Goal: Task Accomplishment & Management: Complete application form

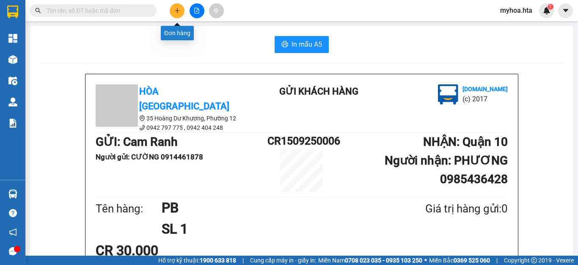
click at [178, 10] on icon "plus" at bounding box center [177, 11] width 6 height 6
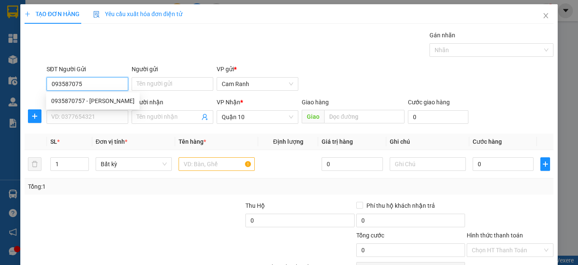
type input "0935870757"
click at [87, 97] on div "0935870757 - LAM" at bounding box center [92, 100] width 83 height 9
type input "LAM"
type input "40.000"
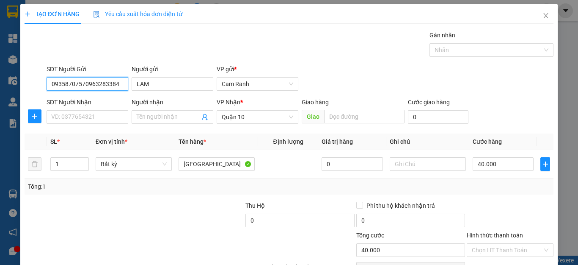
drag, startPoint x: 115, startPoint y: 84, endPoint x: 83, endPoint y: 83, distance: 31.8
click at [83, 83] on input "09358707570963283384" at bounding box center [88, 84] width 82 height 14
type input "09358707570963283384"
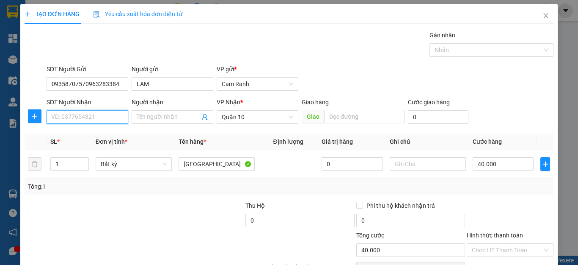
click at [74, 117] on input "SĐT Người Nhận" at bounding box center [88, 117] width 82 height 14
paste input "0963283384"
type input "0963283384"
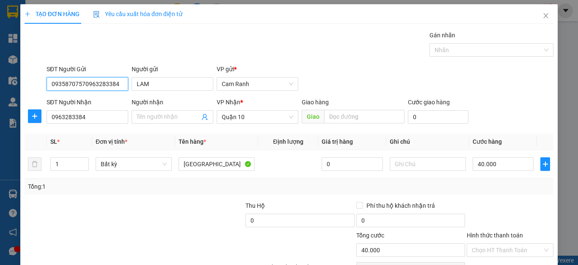
drag, startPoint x: 119, startPoint y: 86, endPoint x: 83, endPoint y: 86, distance: 36.4
click at [83, 86] on input "09358707570963283384" at bounding box center [88, 84] width 82 height 14
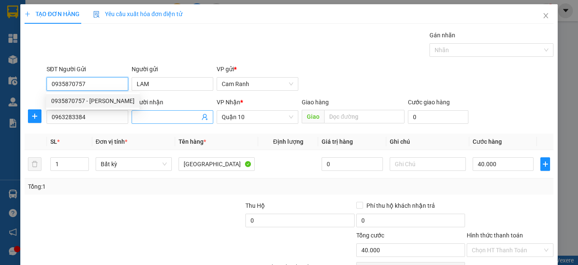
type input "0935870757"
click at [143, 112] on span at bounding box center [173, 117] width 82 height 14
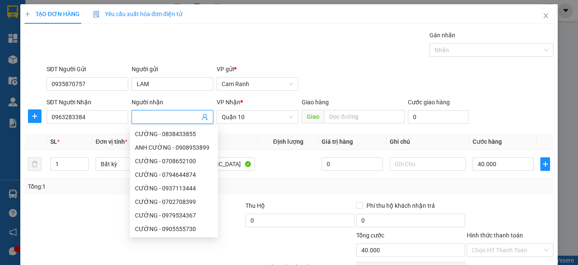
click at [82, 138] on div "SL *" at bounding box center [69, 141] width 39 height 9
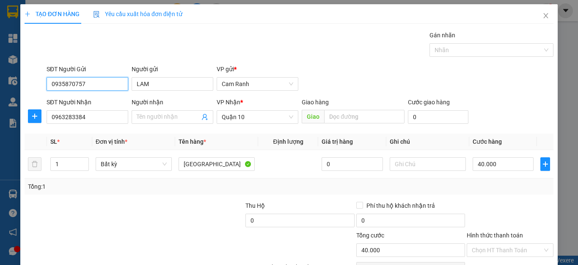
click at [86, 85] on input "0935870757" at bounding box center [88, 84] width 82 height 14
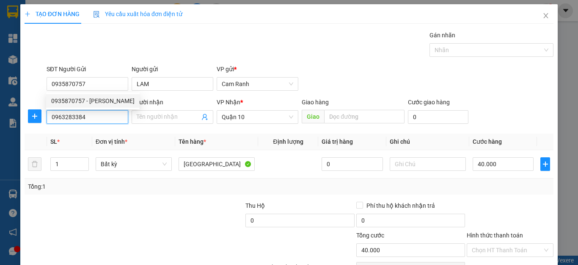
click at [112, 122] on input "0963283384" at bounding box center [88, 117] width 82 height 14
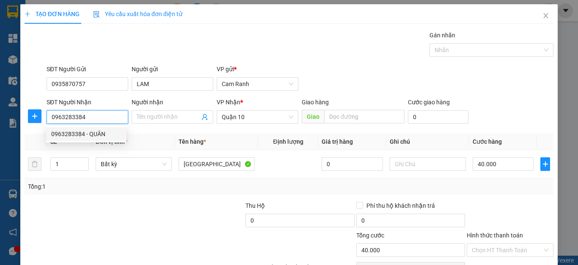
click at [104, 137] on div "0963283384 - QUÂN" at bounding box center [86, 133] width 70 height 9
type input "QUÂN"
type input "50.000"
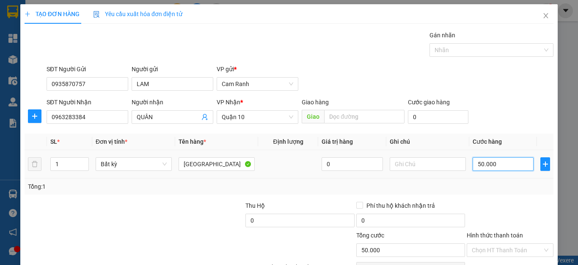
click at [497, 162] on input "50.000" at bounding box center [503, 164] width 61 height 14
type input "0"
type input "04"
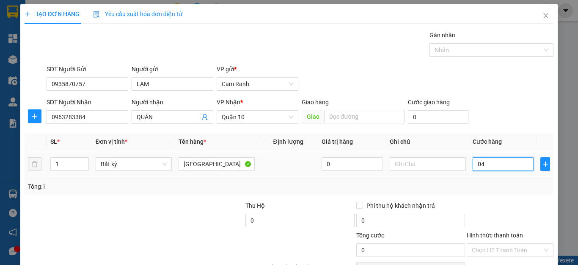
type input "4"
type input "040"
type input "40"
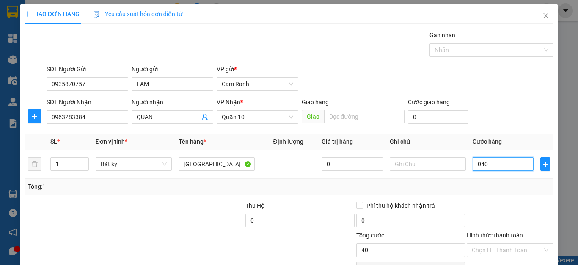
type input "040"
type input "40.000"
click at [496, 192] on div "Tổng: 1" at bounding box center [289, 186] width 529 height 16
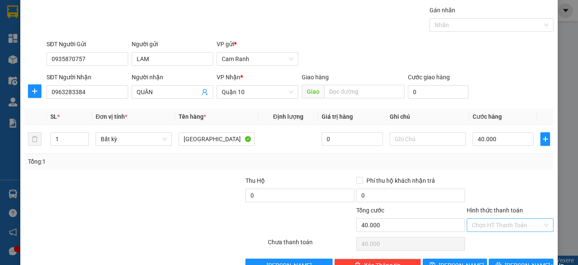
scroll to position [49, 0]
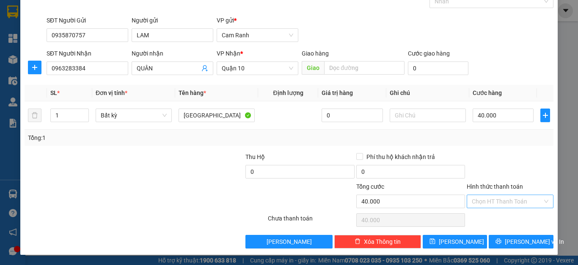
click at [496, 200] on input "Hình thức thanh toán" at bounding box center [507, 201] width 71 height 13
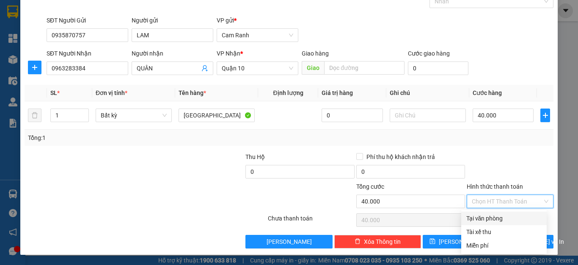
click at [494, 215] on div "Tại văn phòng" at bounding box center [504, 217] width 75 height 9
type input "0"
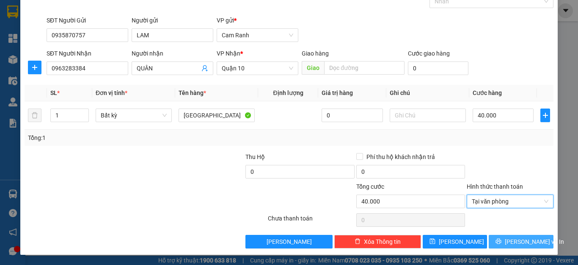
click at [502, 242] on icon "printer" at bounding box center [499, 241] width 6 height 6
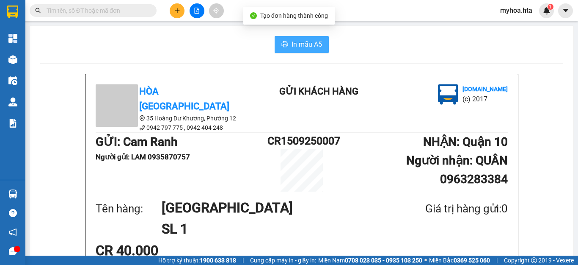
click at [310, 47] on span "In mẫu A5" at bounding box center [307, 44] width 30 height 11
click at [175, 8] on icon "plus" at bounding box center [177, 11] width 6 height 6
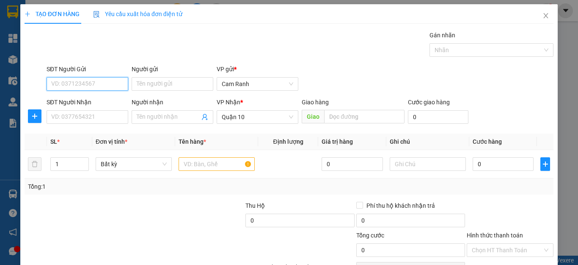
click at [100, 88] on input "SĐT Người Gửi" at bounding box center [88, 84] width 82 height 14
click at [109, 97] on div "0936435937 - AN" at bounding box center [86, 100] width 70 height 9
type input "0936435937"
type input "AN"
type input "30.000"
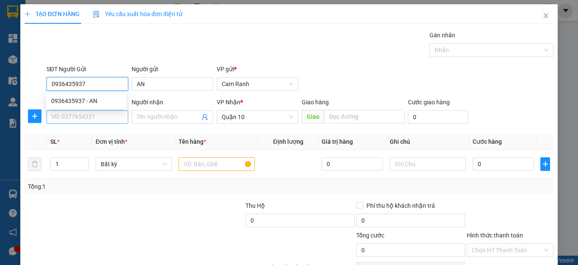
type input "30.000"
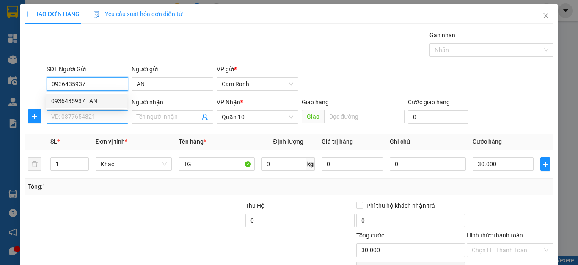
type input "0936435937"
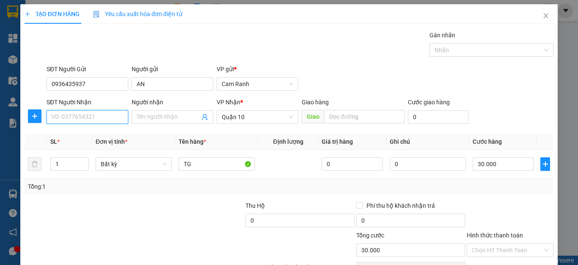
click at [96, 115] on input "SĐT Người Nhận" at bounding box center [88, 117] width 82 height 14
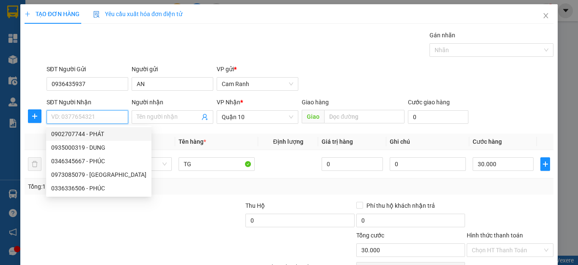
click at [100, 135] on div "0902707744 - PHÁT" at bounding box center [98, 133] width 95 height 9
type input "0902707744"
type input "PHÁT"
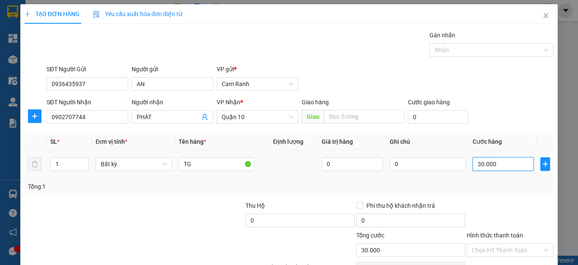
click at [498, 164] on input "30.000" at bounding box center [503, 164] width 61 height 14
click at [425, 189] on div "Tổng: 1" at bounding box center [289, 186] width 523 height 9
click at [195, 164] on input "TG" at bounding box center [217, 164] width 76 height 14
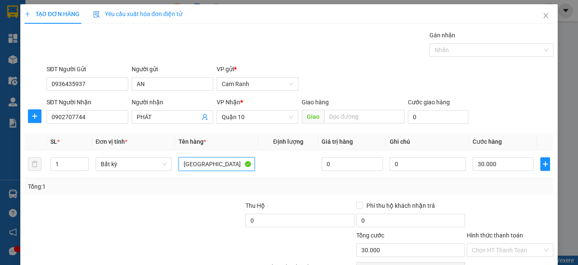
type input "[GEOGRAPHIC_DATA]"
click at [490, 198] on div "Transit Pickup Surcharge Ids Transit Deliver Surcharge Ids Transit Deliver Surc…" at bounding box center [289, 163] width 529 height 266
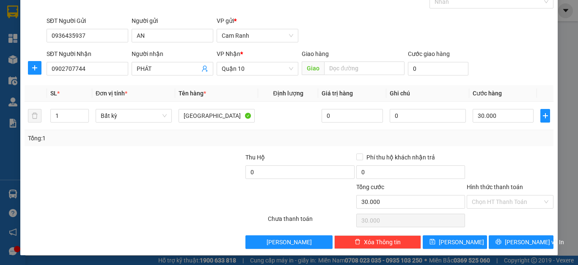
scroll to position [49, 0]
click at [487, 204] on input "Hình thức thanh toán" at bounding box center [507, 201] width 71 height 13
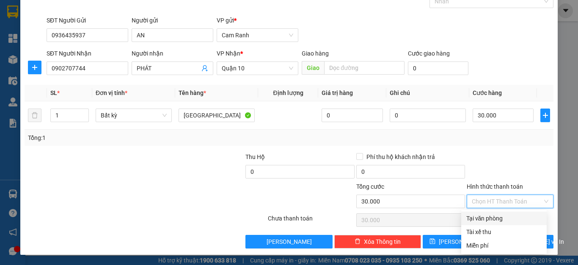
click at [490, 218] on div "Tại văn phòng" at bounding box center [504, 217] width 75 height 9
type input "0"
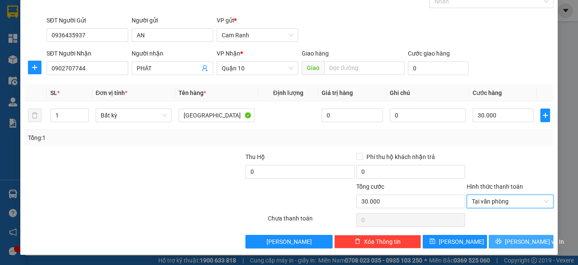
drag, startPoint x: 510, startPoint y: 241, endPoint x: 504, endPoint y: 236, distance: 7.9
click at [510, 240] on span "[PERSON_NAME] và In" at bounding box center [534, 241] width 59 height 9
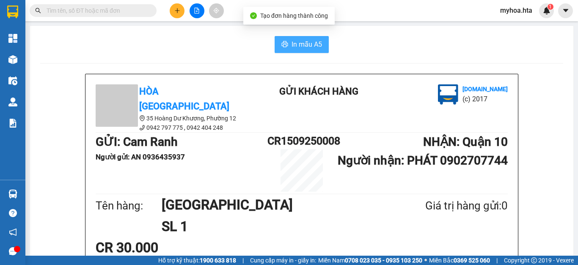
click at [309, 43] on span "In mẫu A5" at bounding box center [307, 44] width 30 height 11
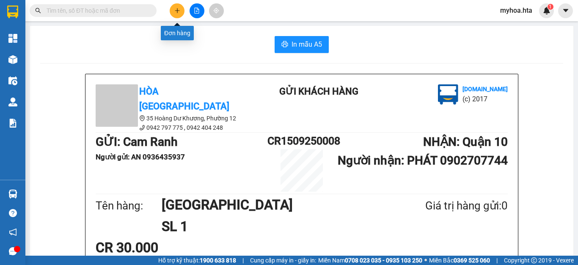
click at [174, 10] on icon "plus" at bounding box center [177, 11] width 6 height 6
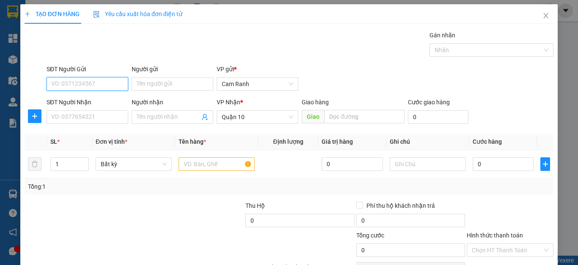
click at [100, 86] on input "SĐT Người Gửi" at bounding box center [88, 84] width 82 height 14
type input "0392209442"
click at [111, 103] on div "0392209442 - HẠNH" at bounding box center [86, 100] width 70 height 9
type input "HẠNH"
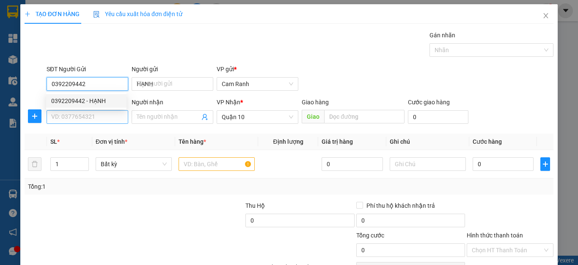
type input "50.000"
type input "0392209442"
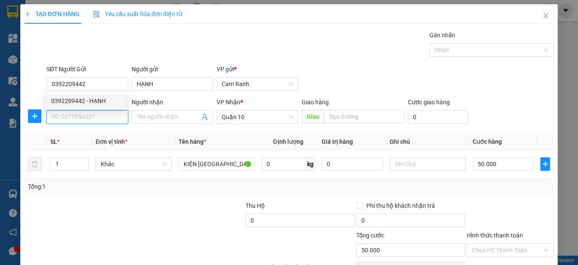
click at [111, 115] on input "SĐT Người Nhận" at bounding box center [88, 117] width 82 height 14
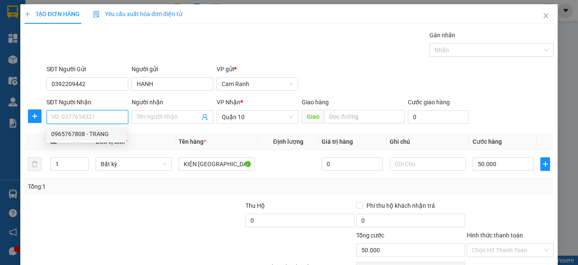
click at [103, 133] on div "0965767808 - TRANG" at bounding box center [86, 133] width 70 height 9
type input "0965767808"
type input "TRANG"
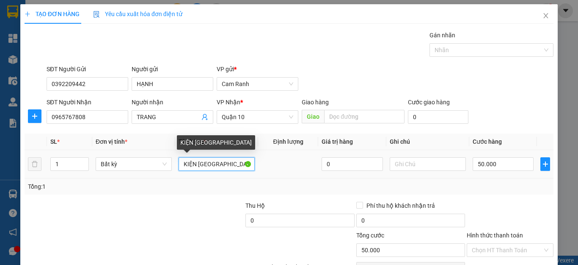
click at [208, 165] on input "KIỆN TX" at bounding box center [217, 164] width 76 height 14
type input "K"
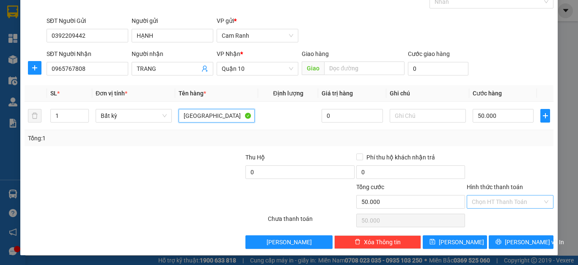
scroll to position [49, 0]
type input "[GEOGRAPHIC_DATA]"
click at [528, 201] on input "Hình thức thanh toán" at bounding box center [507, 201] width 71 height 13
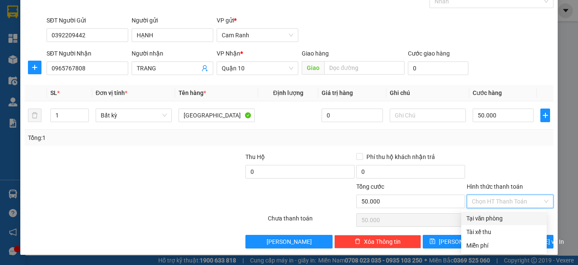
click at [516, 220] on div "Tại văn phòng" at bounding box center [504, 217] width 75 height 9
type input "0"
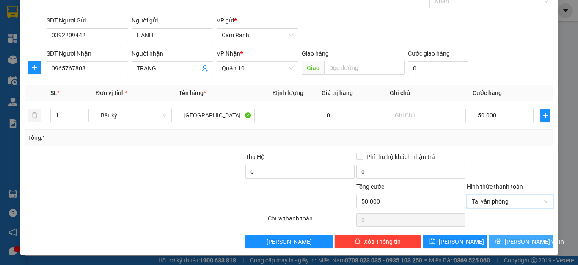
click at [512, 238] on span "[PERSON_NAME] và In" at bounding box center [534, 241] width 59 height 9
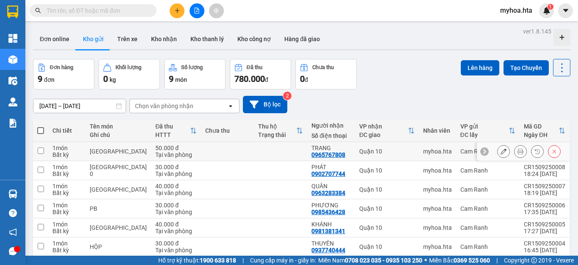
click at [498, 152] on button at bounding box center [504, 151] width 12 height 15
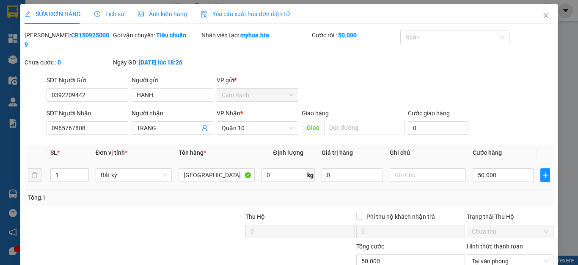
type input "0392209442"
type input "HẠNH"
type input "0965767808"
type input "TRANG"
type input "50.000"
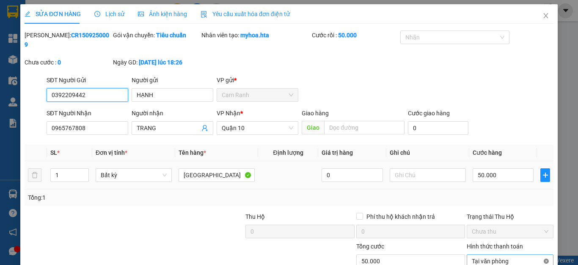
type input "50.000"
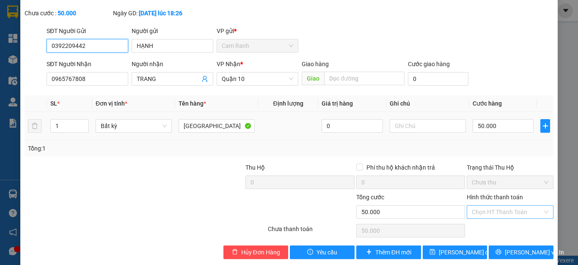
scroll to position [50, 0]
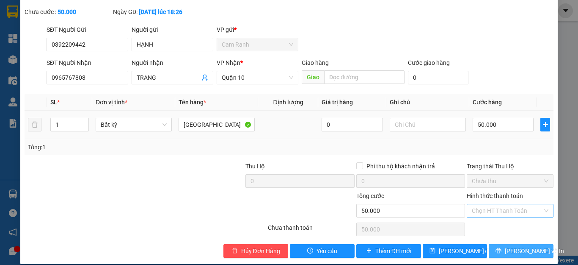
click at [512, 246] on span "[PERSON_NAME] và In" at bounding box center [534, 250] width 59 height 9
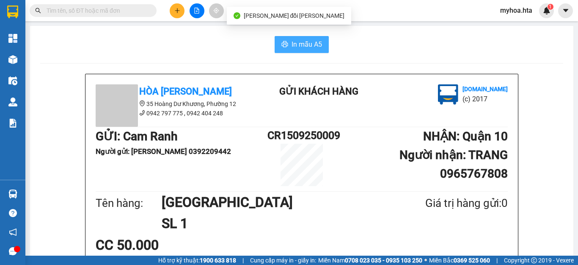
click at [300, 42] on span "In mẫu A5" at bounding box center [307, 44] width 30 height 11
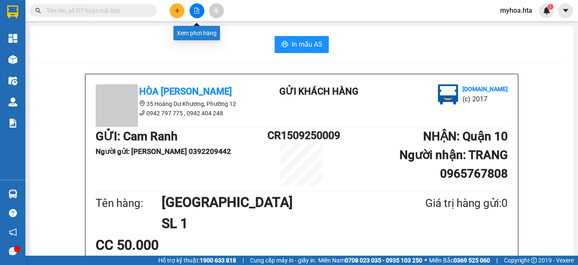
click at [194, 12] on button at bounding box center [197, 10] width 15 height 15
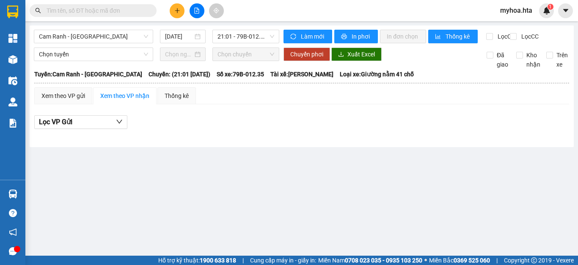
drag, startPoint x: 119, startPoint y: 33, endPoint x: 121, endPoint y: 44, distance: 12.0
click at [119, 35] on span "Cam Ranh - Sài Gòn" at bounding box center [93, 36] width 109 height 13
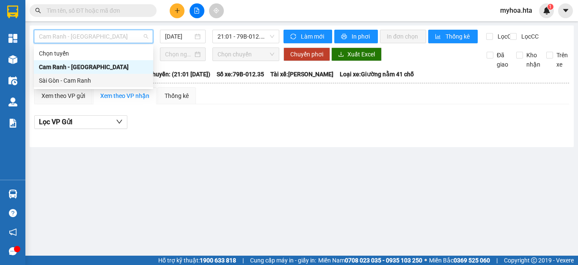
click at [123, 79] on div "Sài Gòn - Cam Ranh" at bounding box center [93, 80] width 109 height 9
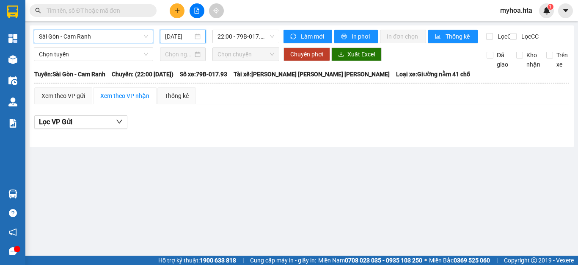
click at [189, 33] on input "15/09/2025" at bounding box center [179, 36] width 28 height 9
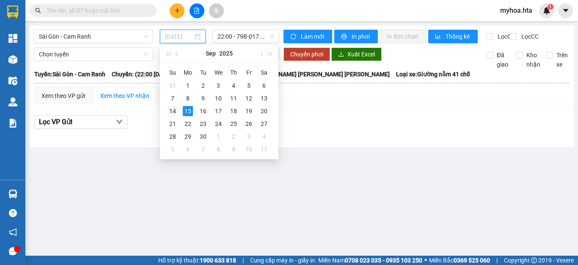
click at [172, 111] on div "14" at bounding box center [173, 111] width 10 height 10
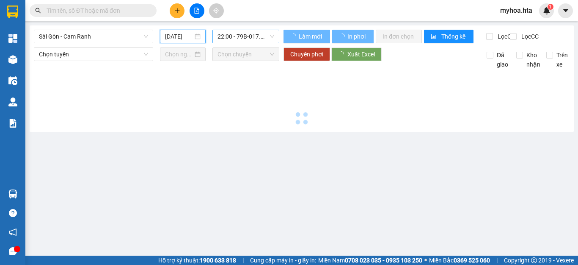
type input "14/09/2025"
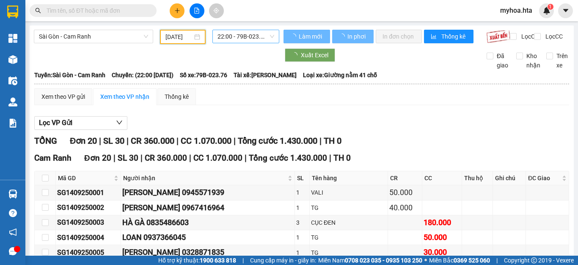
click at [238, 41] on span "22:00 - 79B-023.76" at bounding box center [246, 36] width 57 height 13
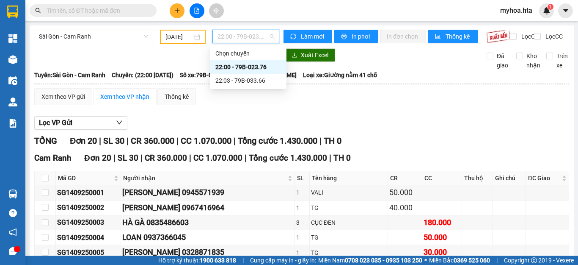
click at [236, 36] on span "22:00 - 79B-023.76" at bounding box center [246, 36] width 57 height 13
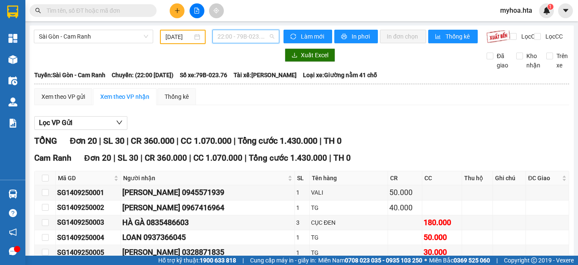
click at [247, 41] on span "22:00 - 79B-023.76" at bounding box center [246, 36] width 57 height 13
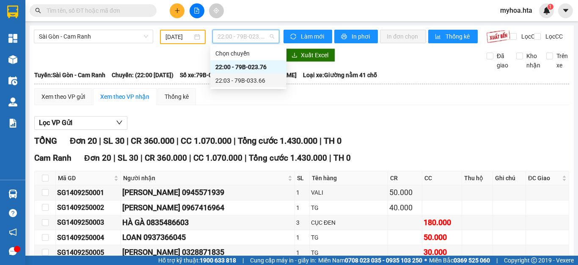
click at [250, 78] on div "22:03 - 79B-033.66" at bounding box center [249, 80] width 66 height 9
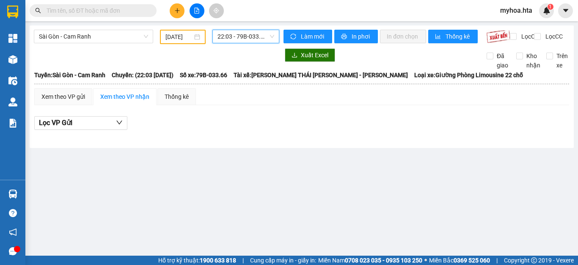
click at [246, 36] on span "22:03 - 79B-033.66" at bounding box center [246, 36] width 57 height 13
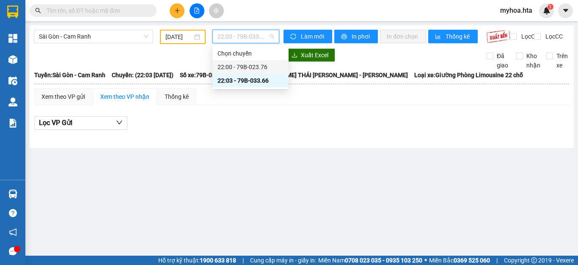
click at [267, 63] on div "22:00 - 79B-023.76" at bounding box center [251, 66] width 66 height 9
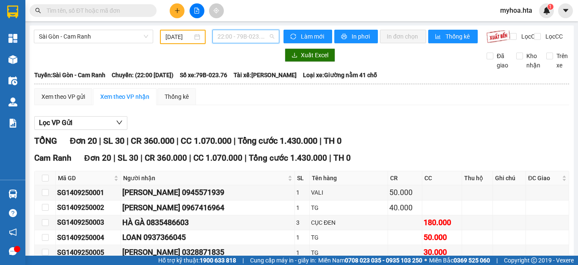
click at [260, 34] on span "22:00 - 79B-023.76" at bounding box center [246, 36] width 57 height 13
click at [175, 10] on icon "plus" at bounding box center [177, 11] width 6 height 6
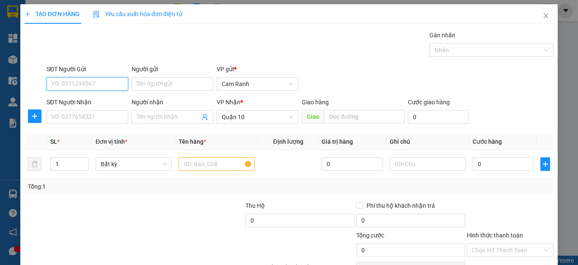
click at [88, 88] on input "SĐT Người Gửi" at bounding box center [88, 84] width 82 height 14
type input "0967967024"
click at [102, 100] on div "0967967024 - [PERSON_NAME]" at bounding box center [92, 100] width 83 height 9
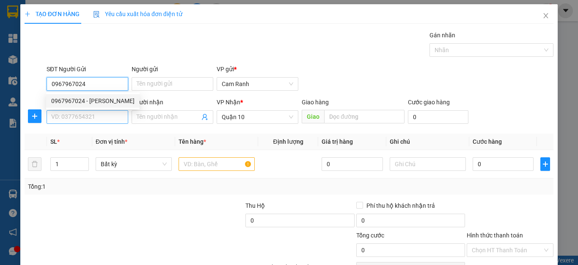
type input "TUẤN"
type input "0967967024"
type input "50.000"
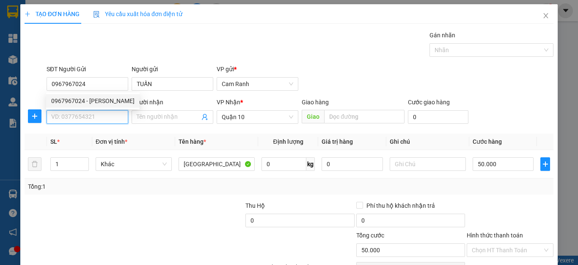
click at [99, 114] on input "SĐT Người Nhận" at bounding box center [88, 117] width 82 height 14
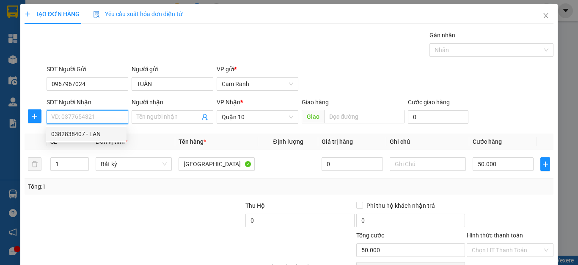
click at [96, 131] on div "0382838407 - LAN" at bounding box center [86, 133] width 70 height 9
type input "0382838407"
type input "LAN"
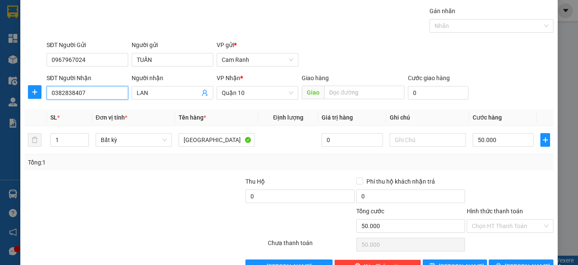
scroll to position [49, 0]
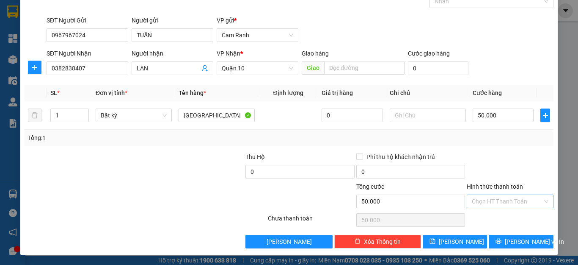
click at [497, 202] on input "Hình thức thanh toán" at bounding box center [507, 201] width 71 height 13
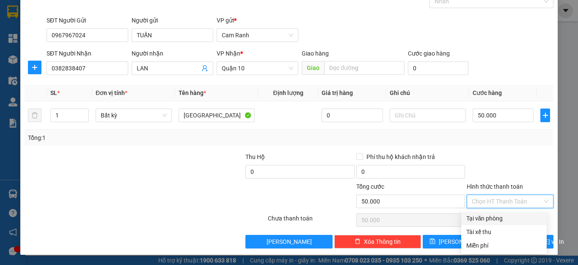
click at [498, 218] on div "Tại văn phòng" at bounding box center [504, 217] width 75 height 9
type input "0"
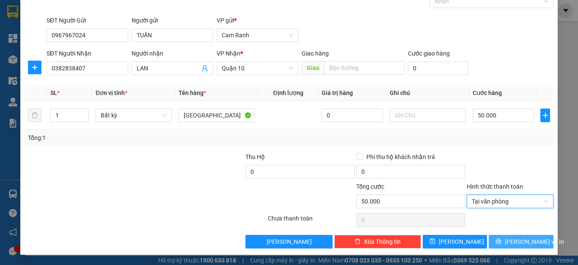
click at [517, 242] on span "[PERSON_NAME] và In" at bounding box center [534, 241] width 59 height 9
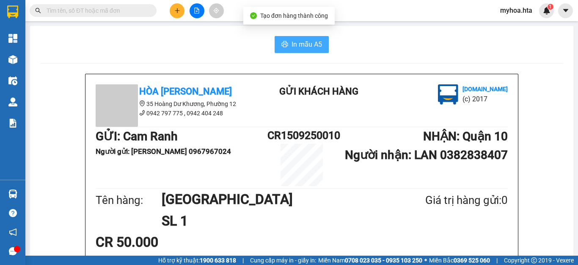
click at [312, 47] on span "In mẫu A5" at bounding box center [307, 44] width 30 height 11
click at [177, 9] on icon "plus" at bounding box center [177, 11] width 6 height 6
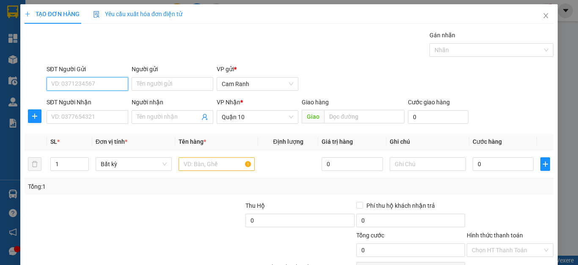
click at [110, 83] on input "SĐT Người Gửi" at bounding box center [88, 84] width 82 height 14
click at [66, 97] on div "0903590256 - THƠM" at bounding box center [86, 100] width 70 height 9
type input "0903590256"
type input "THƠM"
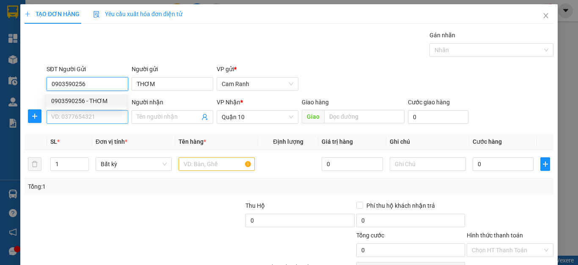
type input "0903590256"
type input "40.000"
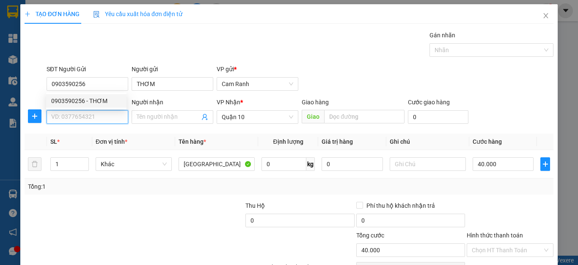
click at [80, 117] on input "SĐT Người Nhận" at bounding box center [88, 117] width 82 height 14
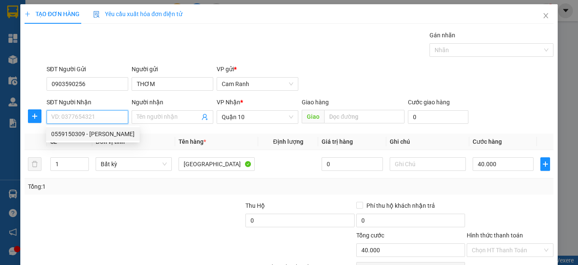
click at [103, 133] on div "0559150309 - DUNG" at bounding box center [92, 133] width 83 height 9
type input "0559150309"
type input "DUNG"
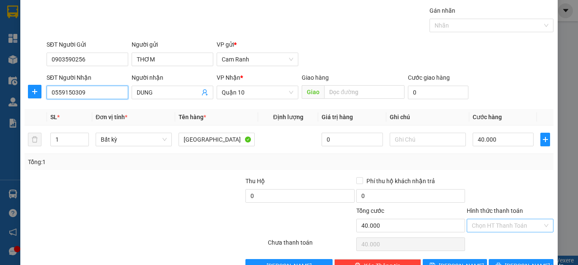
scroll to position [49, 0]
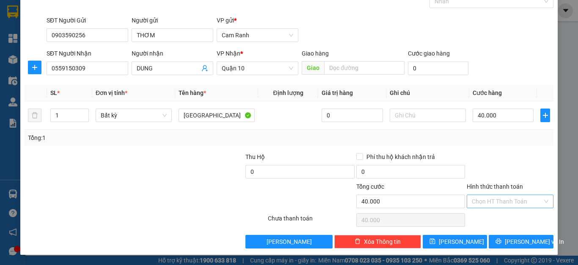
click at [509, 197] on input "Hình thức thanh toán" at bounding box center [507, 201] width 71 height 13
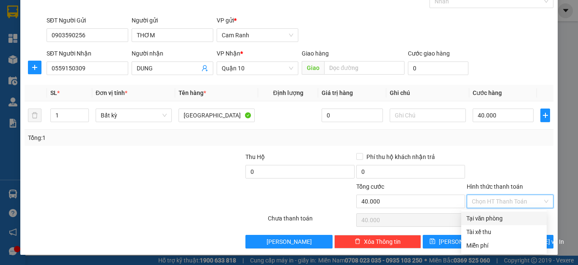
click at [511, 217] on div "Tại văn phòng" at bounding box center [504, 217] width 75 height 9
type input "0"
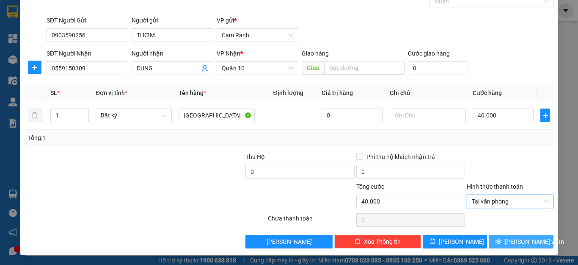
click at [516, 235] on button "[PERSON_NAME] và In" at bounding box center [521, 242] width 65 height 14
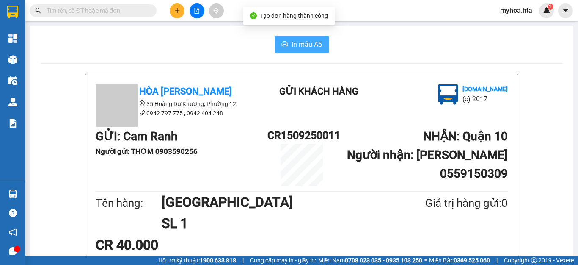
click at [311, 42] on span "In mẫu A5" at bounding box center [307, 44] width 30 height 11
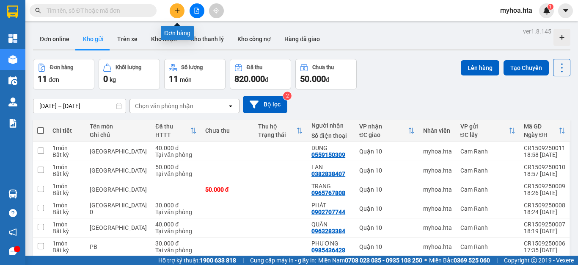
click at [177, 11] on icon "plus" at bounding box center [177, 10] width 0 height 5
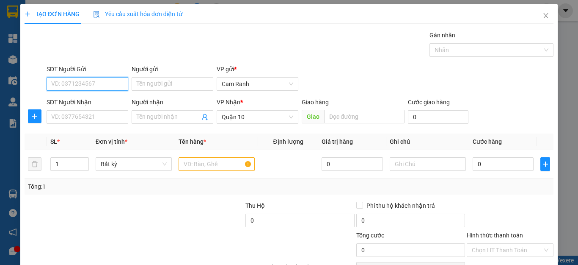
click at [105, 81] on input "SĐT Người Gửi" at bounding box center [88, 84] width 82 height 14
type input "0967043132"
click at [104, 101] on div "0967043132 - HÂN" at bounding box center [86, 100] width 70 height 9
type input "HÂN"
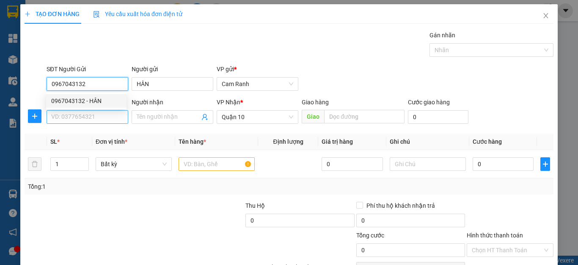
type input "30.000"
type input "0967043132"
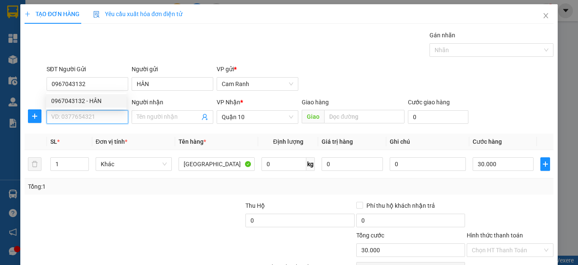
click at [103, 113] on input "SĐT Người Nhận" at bounding box center [88, 117] width 82 height 14
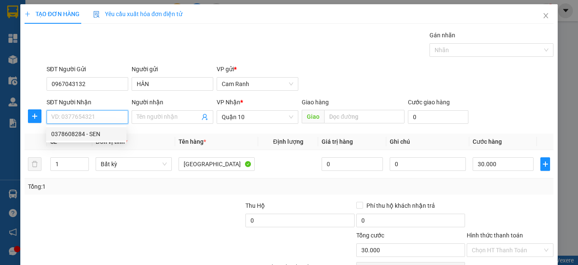
click at [104, 132] on div "0378608284 - SEN" at bounding box center [86, 133] width 70 height 9
type input "0378608284"
type input "SEN"
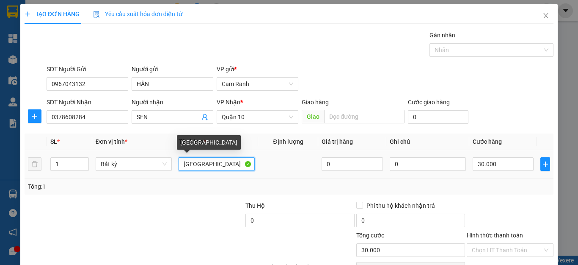
click at [205, 168] on input "[GEOGRAPHIC_DATA]" at bounding box center [217, 164] width 76 height 14
type input "T"
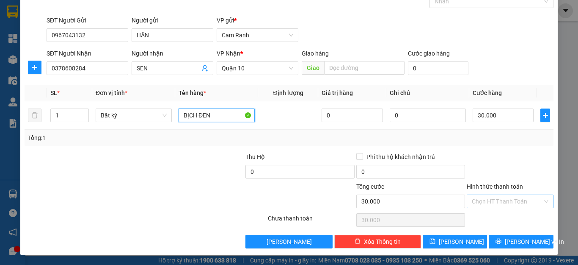
type input "BỊCH ĐEN"
click at [514, 203] on input "Hình thức thanh toán" at bounding box center [507, 201] width 71 height 13
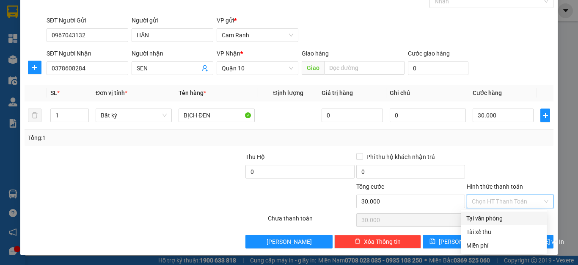
click at [514, 220] on div "Tại văn phòng" at bounding box center [504, 217] width 75 height 9
type input "0"
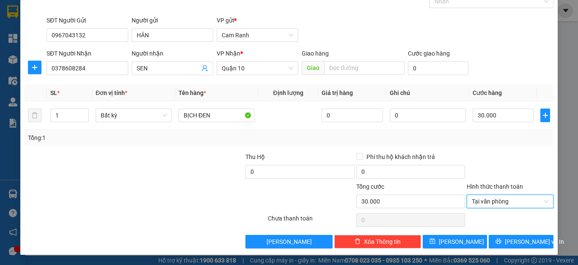
click at [515, 233] on div "Transit Pickup Surcharge Ids Transit Deliver Surcharge Ids Transit Deliver Surc…" at bounding box center [289, 115] width 529 height 266
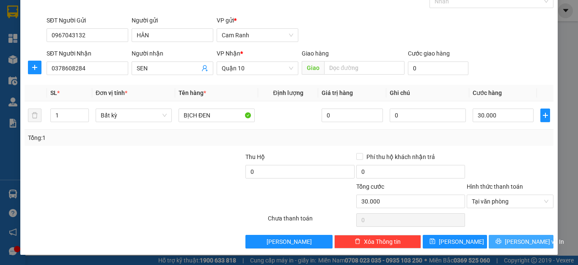
click at [518, 243] on span "[PERSON_NAME] và In" at bounding box center [534, 241] width 59 height 9
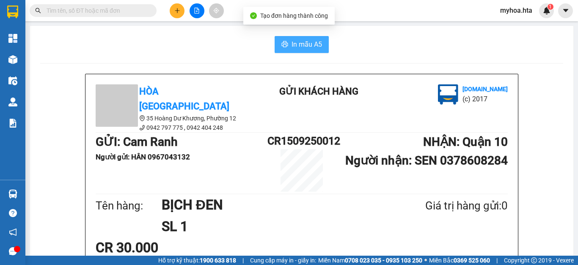
click at [287, 41] on button "In mẫu A5" at bounding box center [302, 44] width 54 height 17
click at [180, 12] on icon "plus" at bounding box center [177, 11] width 6 height 6
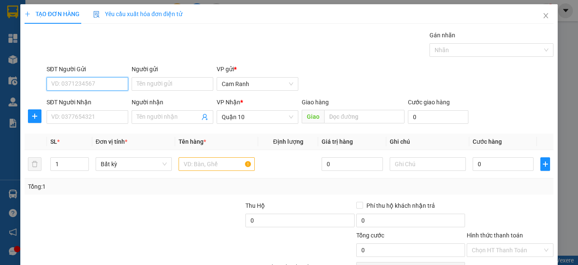
click at [101, 89] on input "SĐT Người Gửi" at bounding box center [88, 84] width 82 height 14
type input "0357007073"
click at [115, 97] on div "0357007073 - NHẬT" at bounding box center [86, 100] width 70 height 9
type input "NHẬT"
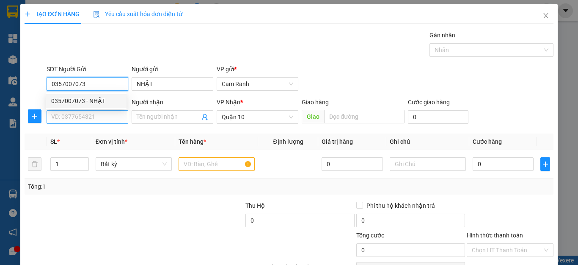
type input "30.000"
type input "0357007073"
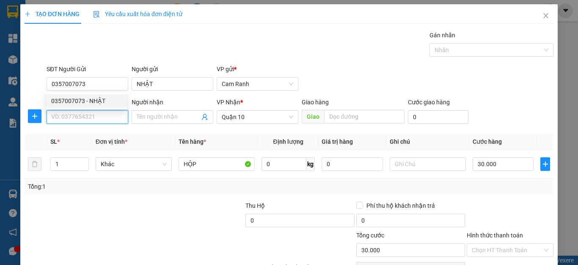
click at [113, 112] on input "SĐT Người Nhận" at bounding box center [88, 117] width 82 height 14
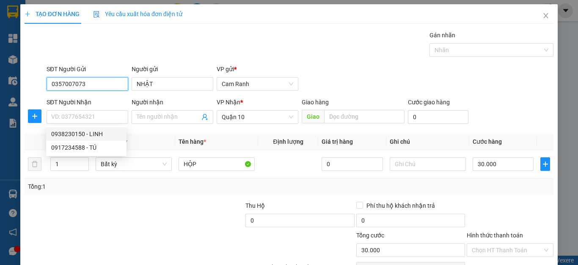
drag, startPoint x: 113, startPoint y: 86, endPoint x: 25, endPoint y: 86, distance: 88.1
click at [25, 86] on div "SĐT Người Gửi 0357007073 Người gửi NHẬT VP gửi * [PERSON_NAME]" at bounding box center [289, 79] width 531 height 30
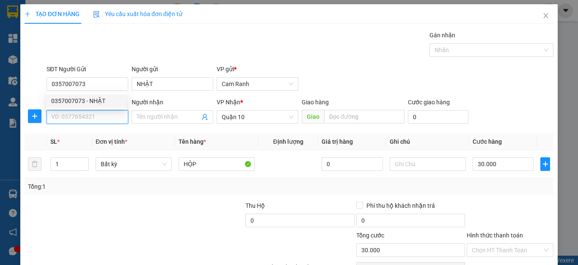
click at [77, 121] on input "SĐT Người Nhận" at bounding box center [88, 117] width 82 height 14
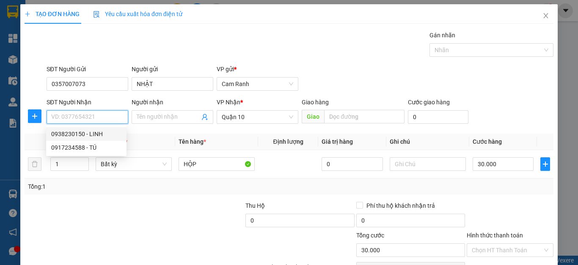
paste input "0357007073"
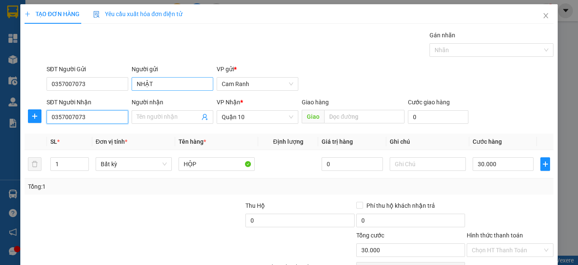
type input "0357007073"
drag, startPoint x: 159, startPoint y: 84, endPoint x: 122, endPoint y: 89, distance: 38.0
click at [120, 89] on div "SĐT Người Gửi 0357007073 Người gửi NHẬT NHẬT VP gửi * [PERSON_NAME]" at bounding box center [300, 79] width 511 height 30
paste input "0357007073"
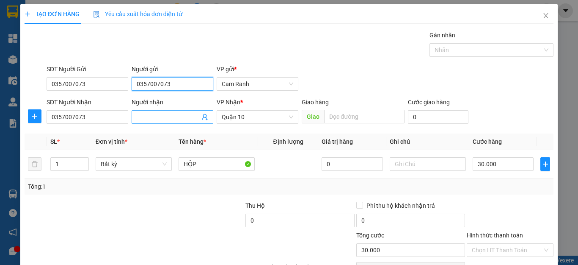
type input "0357007073"
click at [142, 116] on input "Người nhận" at bounding box center [168, 116] width 63 height 9
paste input "0357007073"
type input "0"
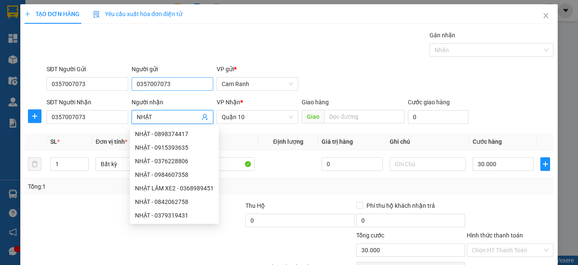
type input "NHẬT"
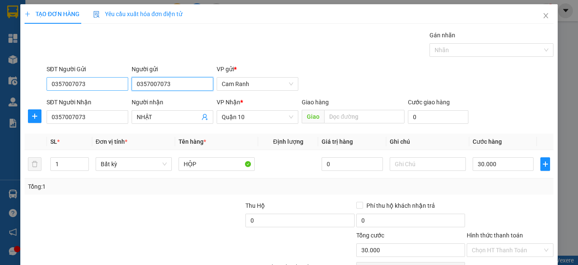
drag, startPoint x: 183, startPoint y: 82, endPoint x: 125, endPoint y: 84, distance: 58.1
click at [125, 84] on div "SĐT Người Gửi 0357007073 Người gửi 0357007073 VP gửi * Cam Ranh" at bounding box center [300, 79] width 511 height 30
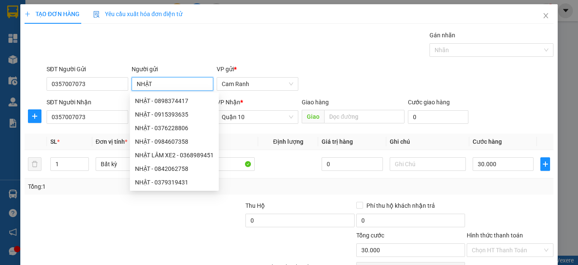
type input "NHẬT"
click at [86, 234] on div at bounding box center [101, 245] width 155 height 30
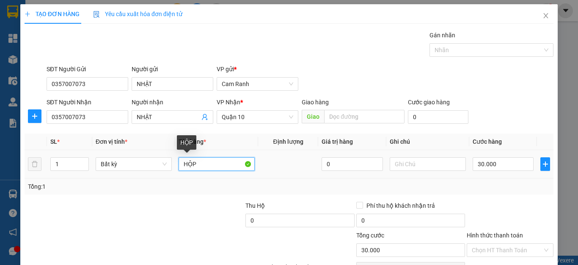
click at [221, 165] on input "HỘP" at bounding box center [217, 164] width 76 height 14
type input "H"
type input "THÙNG"
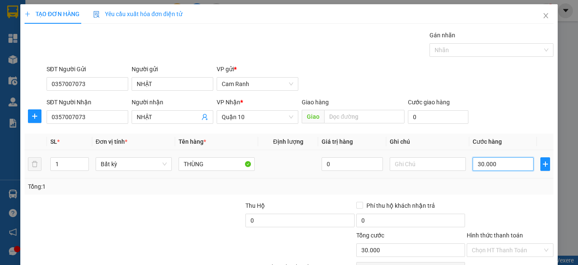
click at [506, 166] on input "30.000" at bounding box center [503, 164] width 61 height 14
type input "0"
type input "4"
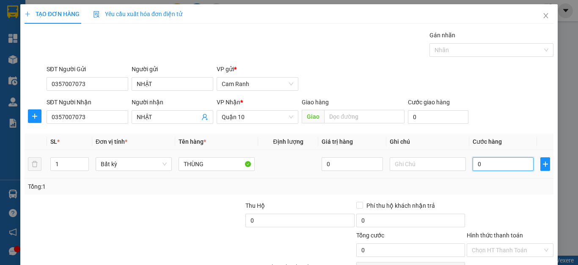
type input "4"
type input "040"
type input "40"
click at [510, 197] on div "Transit Pickup Surcharge Ids Transit Deliver Surcharge Ids Transit Deliver Surc…" at bounding box center [289, 163] width 529 height 266
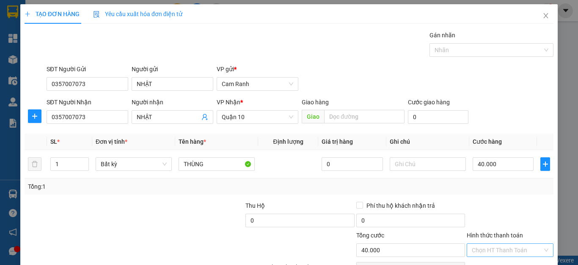
click at [510, 243] on input "Hình thức thanh toán" at bounding box center [507, 249] width 71 height 13
click at [511, 262] on div "Tại văn phòng" at bounding box center [504, 266] width 75 height 9
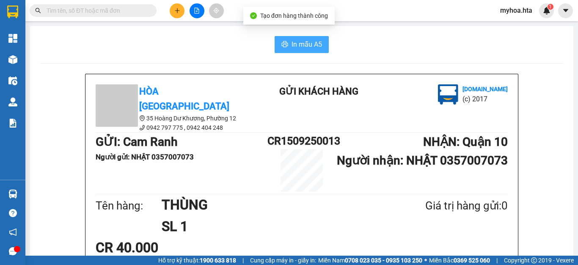
click at [303, 45] on span "In mẫu A5" at bounding box center [307, 44] width 30 height 11
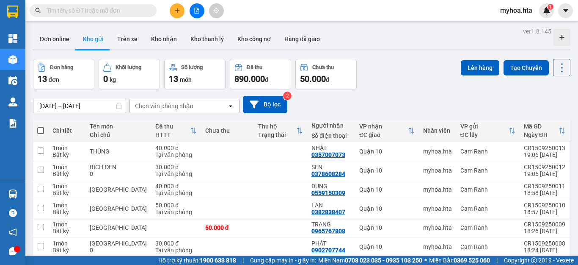
click at [173, 7] on button at bounding box center [177, 10] width 15 height 15
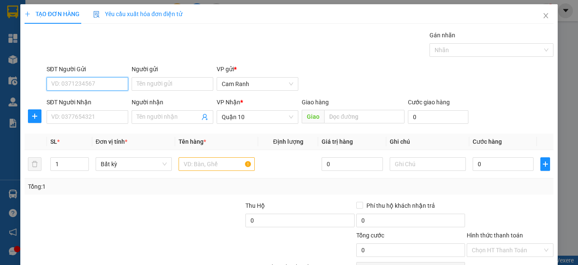
click at [86, 78] on input "SĐT Người Gửi" at bounding box center [88, 84] width 82 height 14
click at [87, 103] on div "0915993800 - DUYÊN" at bounding box center [86, 100] width 70 height 9
type input "0915993800"
type input "DUYÊN"
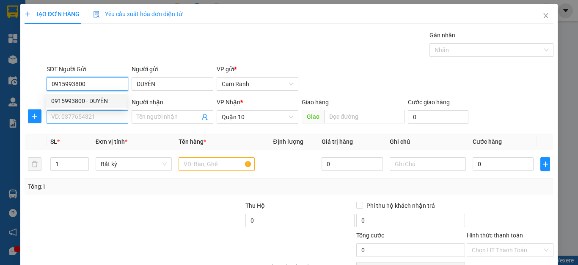
type input "40.000"
type input "0915993800"
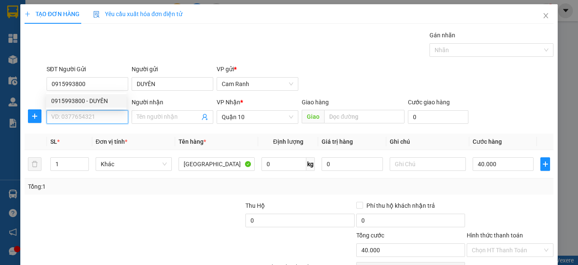
click at [85, 114] on input "SĐT Người Nhận" at bounding box center [88, 117] width 82 height 14
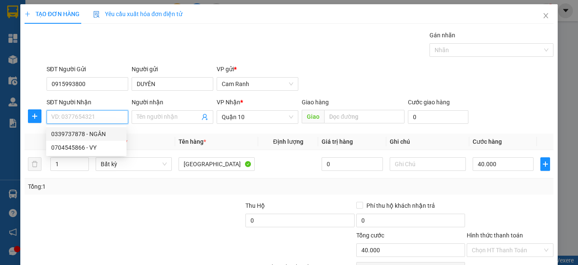
click at [89, 136] on div "0339737878 - NGÂN" at bounding box center [86, 133] width 70 height 9
type input "0339737878"
type input "NGÂN"
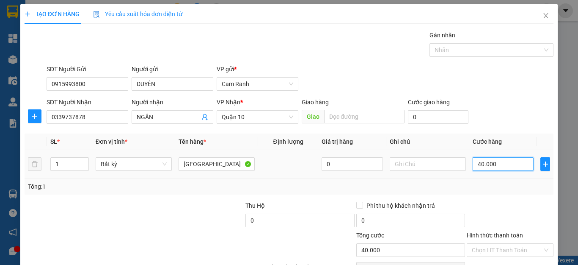
click at [507, 159] on input "40.000" at bounding box center [503, 164] width 61 height 14
type input "0"
type input "05"
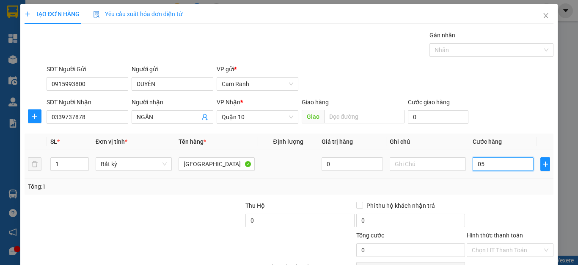
type input "5"
type input "50"
type input "050"
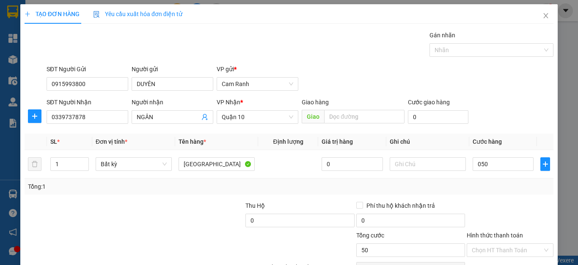
click at [502, 189] on div "Tổng: 1" at bounding box center [289, 186] width 523 height 9
type input "50.000"
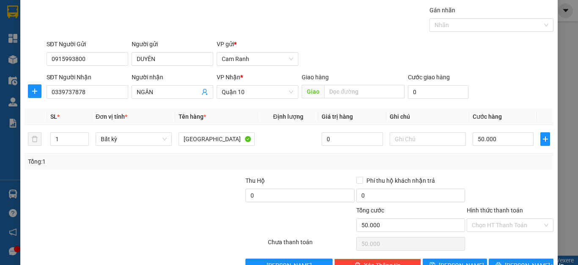
scroll to position [49, 0]
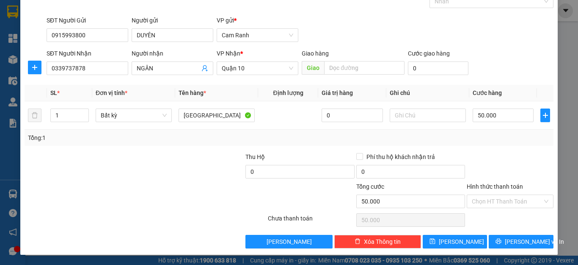
click at [506, 192] on div "Hình thức thanh toán" at bounding box center [510, 188] width 87 height 13
click at [504, 198] on input "Hình thức thanh toán" at bounding box center [507, 201] width 71 height 13
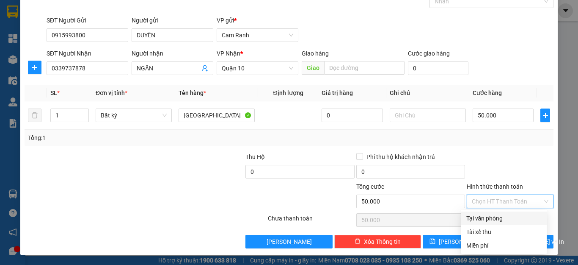
click at [498, 221] on div "Tại văn phòng" at bounding box center [504, 217] width 75 height 9
type input "0"
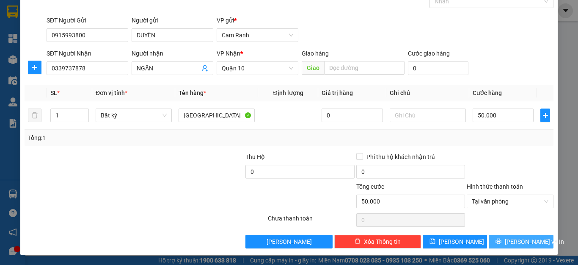
click at [505, 242] on button "[PERSON_NAME] và In" at bounding box center [521, 242] width 65 height 14
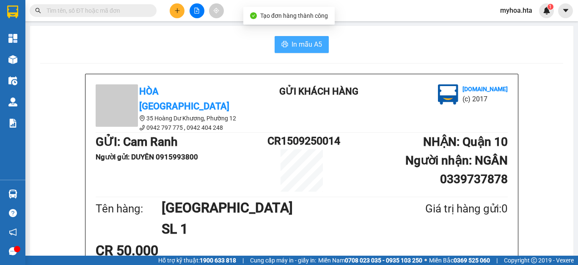
click at [301, 48] on span "In mẫu A5" at bounding box center [307, 44] width 30 height 11
click at [177, 16] on button at bounding box center [177, 10] width 15 height 15
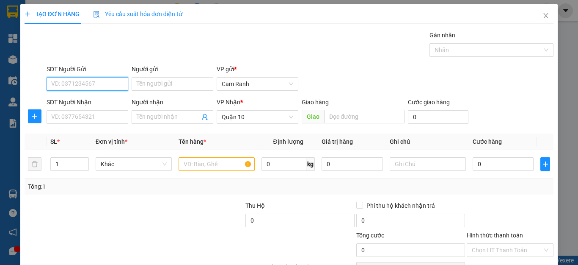
click at [115, 80] on input "SĐT Người Gửi" at bounding box center [88, 84] width 82 height 14
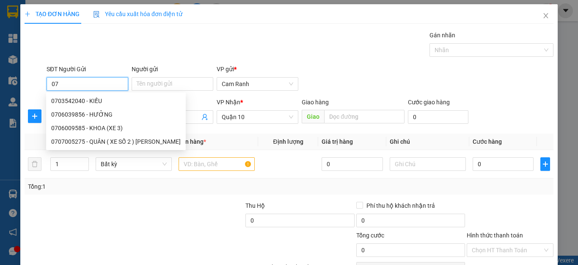
type input "0"
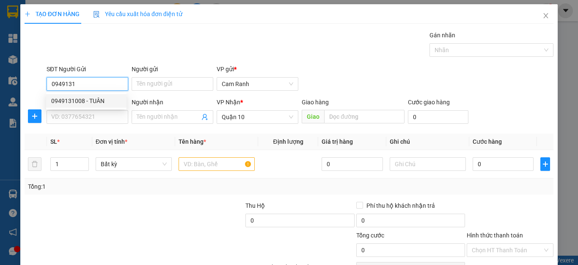
click at [88, 103] on div "0949131008 - TUÂN" at bounding box center [86, 100] width 70 height 9
type input "0949131008"
type input "TUÂN"
type input "20.000"
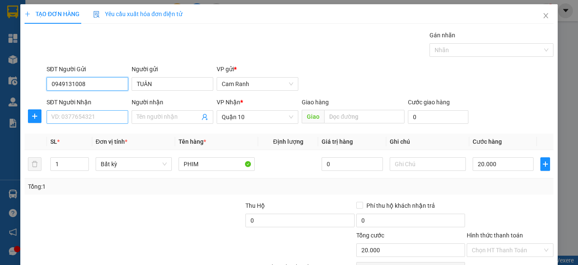
type input "0949131008"
click at [113, 118] on input "SĐT Người Nhận" at bounding box center [88, 117] width 82 height 14
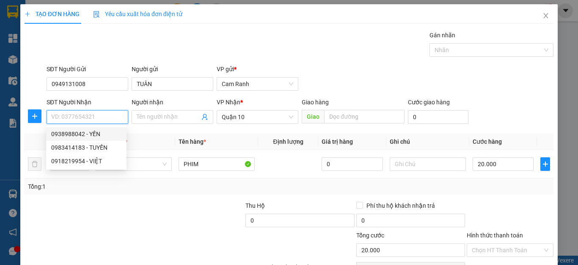
click at [104, 132] on div "0938988042 - YẾN" at bounding box center [86, 133] width 70 height 9
type input "0938988042"
type input "YẾN"
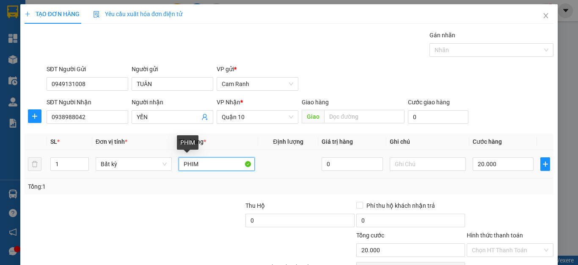
click at [215, 161] on input "PHIM" at bounding box center [217, 164] width 76 height 14
type input "P"
type input "[GEOGRAPHIC_DATA]"
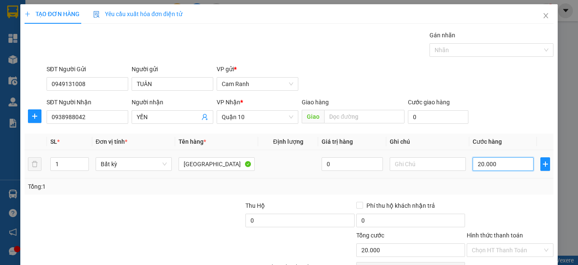
click at [504, 165] on input "20.000" at bounding box center [503, 164] width 61 height 14
type input "0"
type input "05"
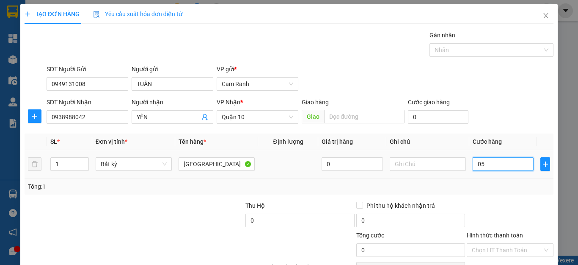
type input "5"
type input "050"
type input "50"
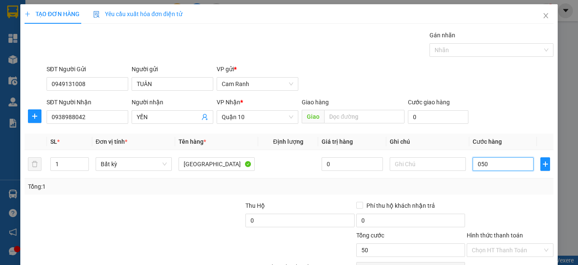
type input "050"
type input "50.000"
click at [477, 191] on div "Tổng: 1" at bounding box center [289, 186] width 523 height 9
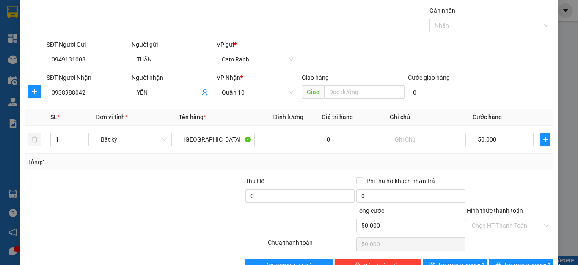
scroll to position [49, 0]
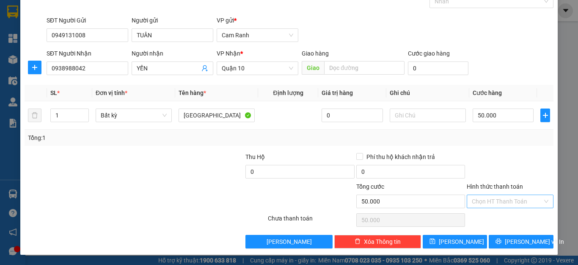
click at [487, 204] on input "Hình thức thanh toán" at bounding box center [507, 201] width 71 height 13
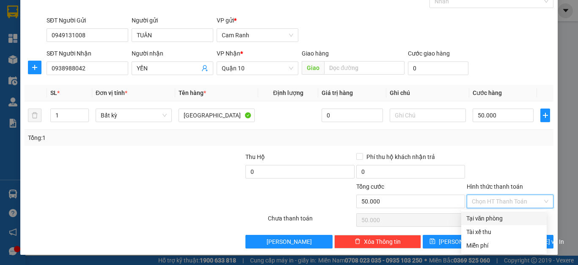
click at [484, 218] on div "Tại văn phòng" at bounding box center [504, 217] width 75 height 9
type input "0"
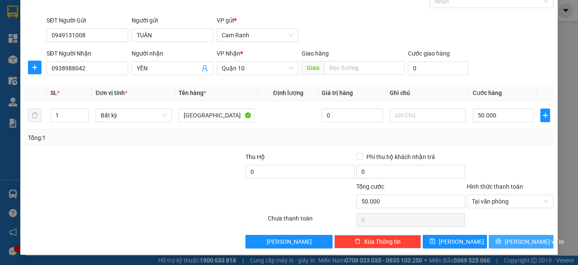
click at [495, 241] on button "[PERSON_NAME] và In" at bounding box center [521, 242] width 65 height 14
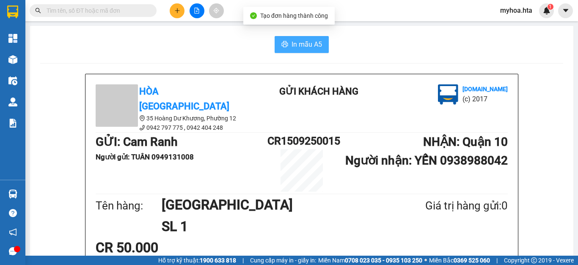
click at [313, 41] on span "In mẫu A5" at bounding box center [307, 44] width 30 height 11
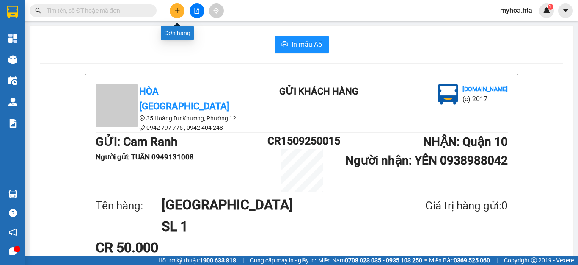
click at [176, 9] on icon "plus" at bounding box center [177, 11] width 6 height 6
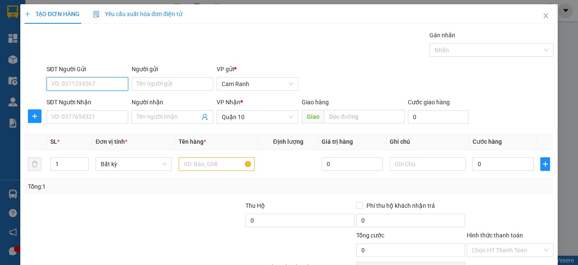
click at [106, 85] on input "SĐT Người Gửi" at bounding box center [88, 84] width 82 height 14
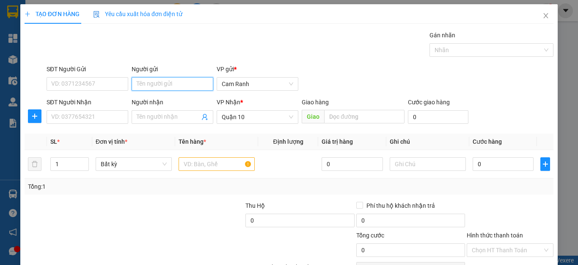
drag, startPoint x: 168, startPoint y: 77, endPoint x: 161, endPoint y: 89, distance: 12.9
click at [167, 80] on input "Người gửi" at bounding box center [173, 84] width 82 height 14
type input "P"
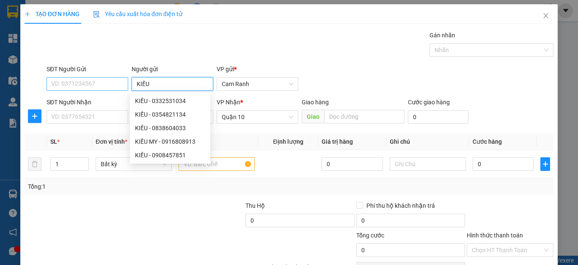
type input "KIỀU"
click at [105, 83] on input "SĐT Người Gửi" at bounding box center [88, 84] width 82 height 14
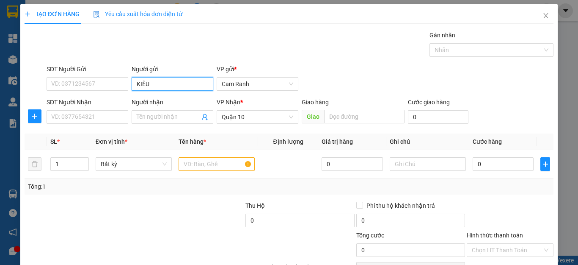
click at [156, 80] on input "KIỀU" at bounding box center [173, 84] width 82 height 14
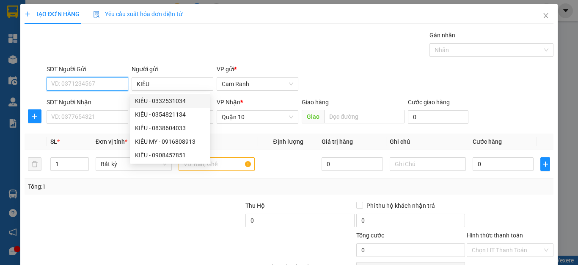
click at [119, 88] on input "SĐT Người Gửi" at bounding box center [88, 84] width 82 height 14
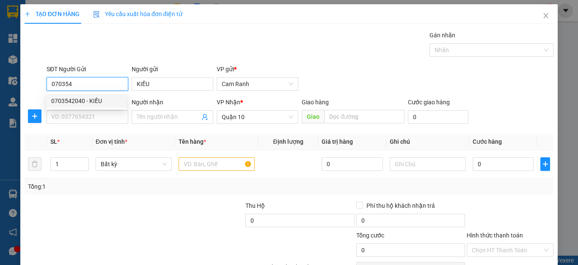
click at [97, 104] on div "0703542040 - KIỀU" at bounding box center [86, 100] width 70 height 9
type input "0703542040"
type input "KIỀU"
type input "40.000"
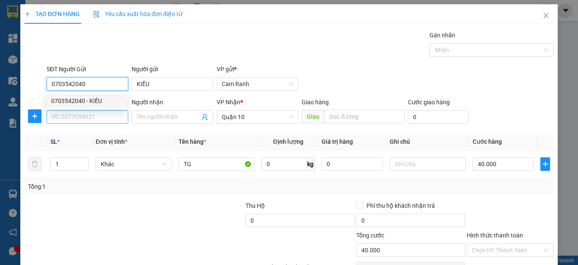
type input "0703542040"
click at [97, 113] on input "SĐT Người Nhận" at bounding box center [88, 117] width 82 height 14
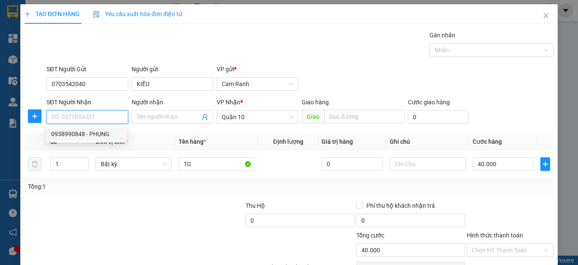
click at [103, 136] on div "0938990848 - PHỤNG" at bounding box center [86, 133] width 70 height 9
type input "0938990848"
type input "PHỤNG"
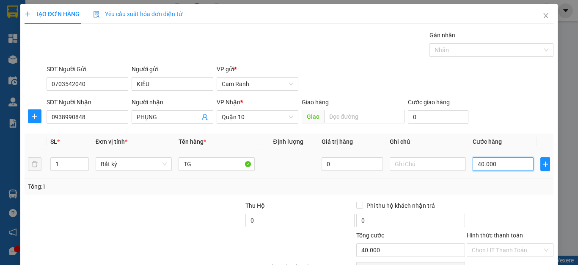
click at [515, 166] on input "40.000" at bounding box center [503, 164] width 61 height 14
click at [507, 199] on div "Transit Pickup Surcharge Ids Transit Deliver Surcharge Ids Transit Deliver Surc…" at bounding box center [289, 163] width 529 height 266
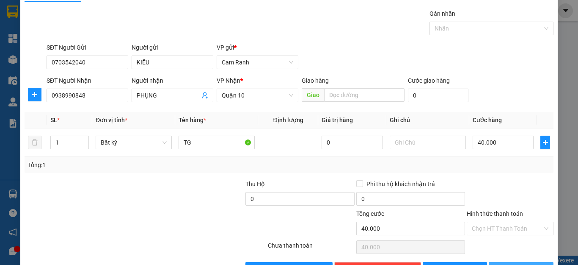
scroll to position [42, 0]
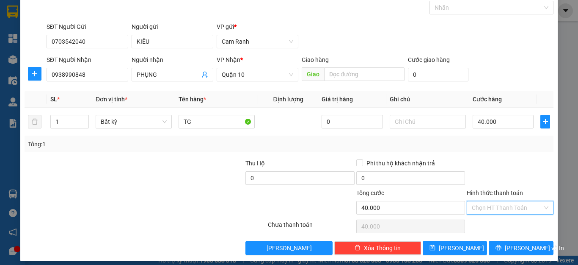
click at [517, 207] on input "Hình thức thanh toán" at bounding box center [507, 207] width 71 height 13
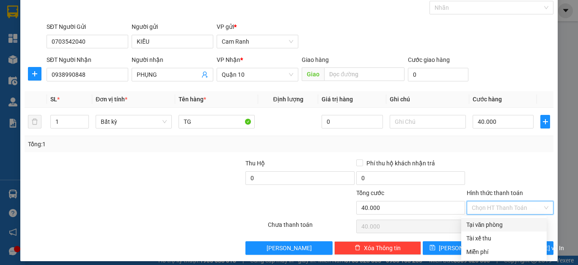
click at [518, 227] on div "Tại văn phòng" at bounding box center [504, 224] width 75 height 9
type input "0"
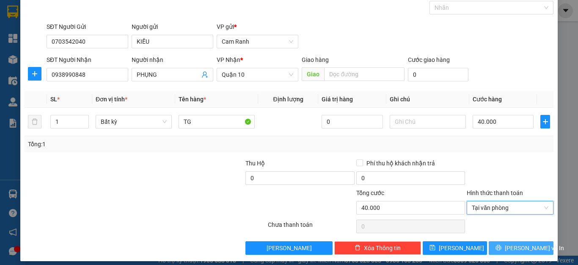
click at [522, 243] on span "[PERSON_NAME] và In" at bounding box center [534, 247] width 59 height 9
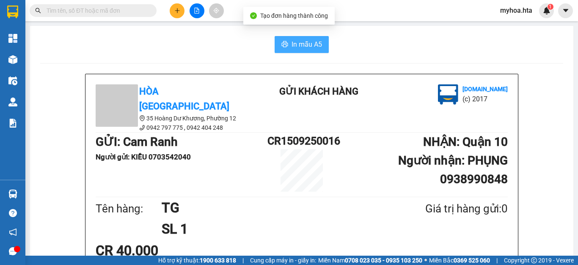
drag, startPoint x: 289, startPoint y: 47, endPoint x: 293, endPoint y: 34, distance: 12.9
click at [292, 45] on span "In mẫu A5" at bounding box center [307, 44] width 30 height 11
click at [217, 50] on div "In mẫu A5" at bounding box center [301, 44] width 523 height 17
click at [474, 50] on div "In mẫu A5" at bounding box center [301, 44] width 523 height 17
